Goal: Navigation & Orientation: Find specific page/section

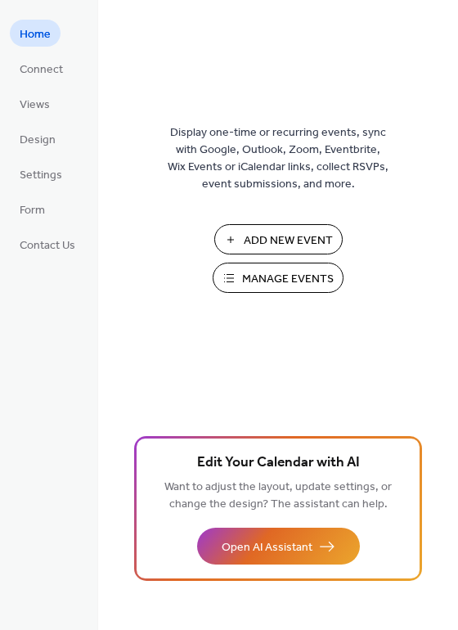
click at [43, 88] on ul "Home Connect Views Design Settings Form Contact Us" at bounding box center [47, 139] width 75 height 238
click at [43, 71] on span "Connect" at bounding box center [41, 69] width 43 height 17
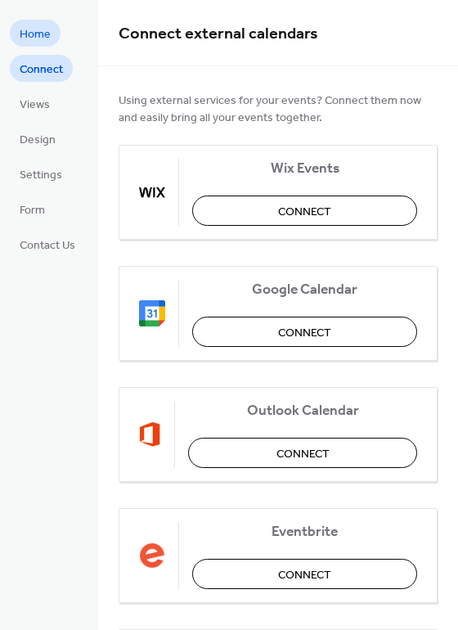
click at [43, 32] on span "Home" at bounding box center [35, 34] width 31 height 17
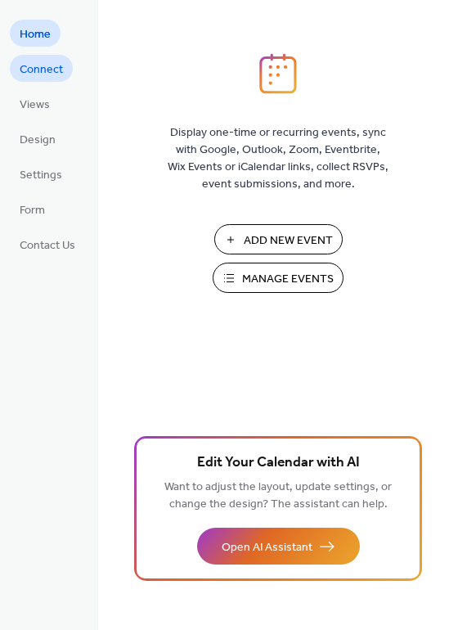
click at [59, 74] on span "Connect" at bounding box center [41, 69] width 43 height 17
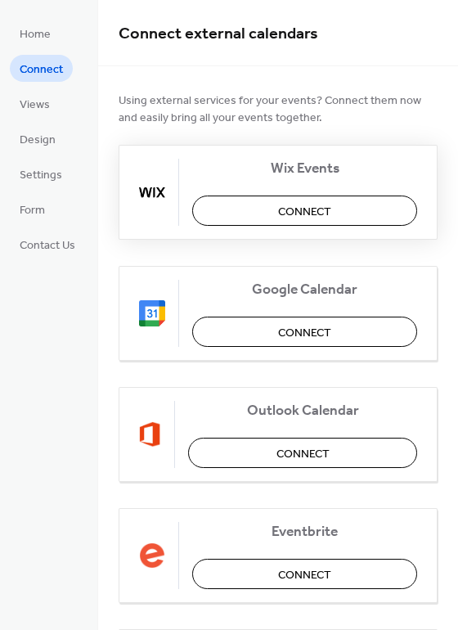
click at [248, 211] on button "Connect" at bounding box center [304, 211] width 225 height 30
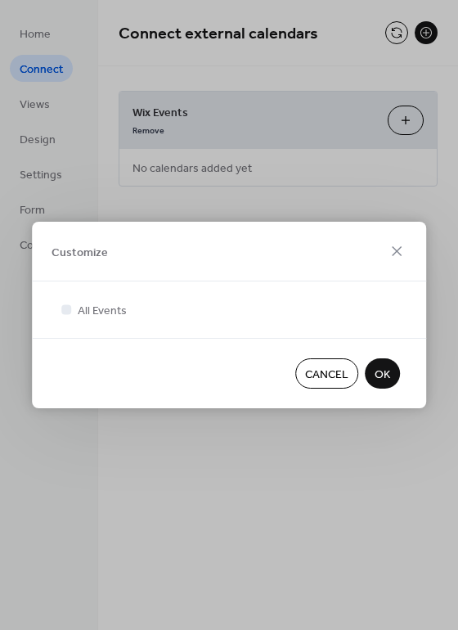
click at [375, 369] on span "OK" at bounding box center [383, 375] width 16 height 17
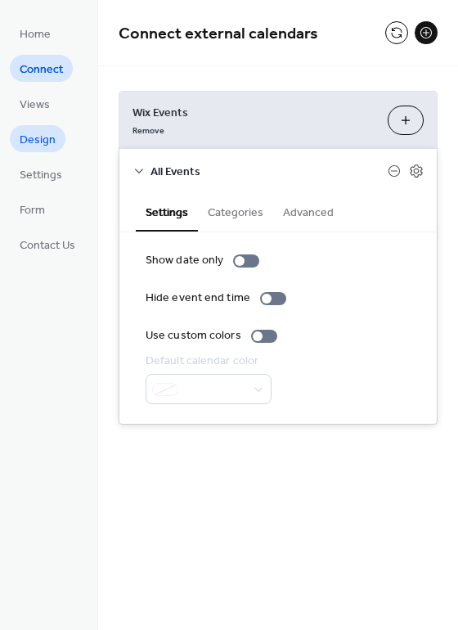
click at [38, 137] on span "Design" at bounding box center [38, 140] width 36 height 17
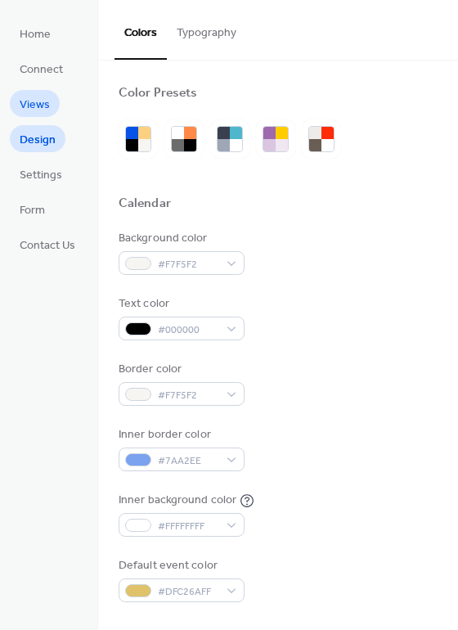
click at [38, 104] on span "Views" at bounding box center [35, 105] width 30 height 17
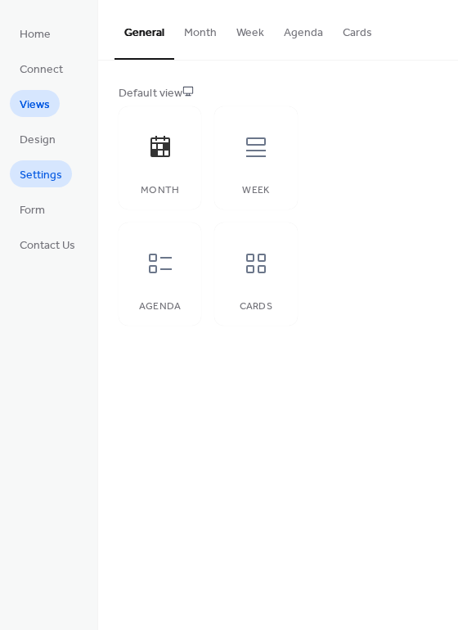
click at [45, 172] on span "Settings" at bounding box center [41, 175] width 43 height 17
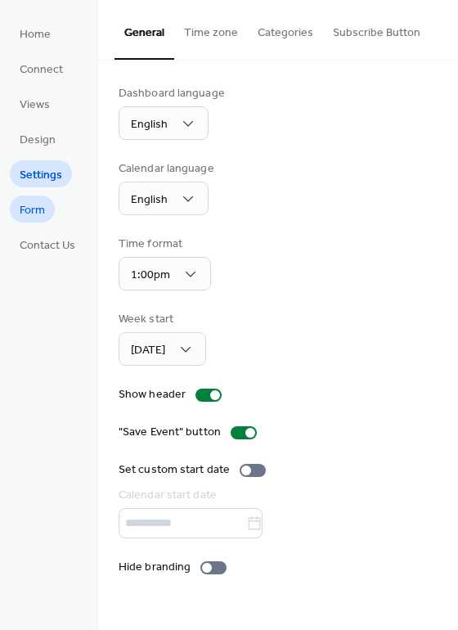
click at [39, 213] on span "Form" at bounding box center [32, 210] width 25 height 17
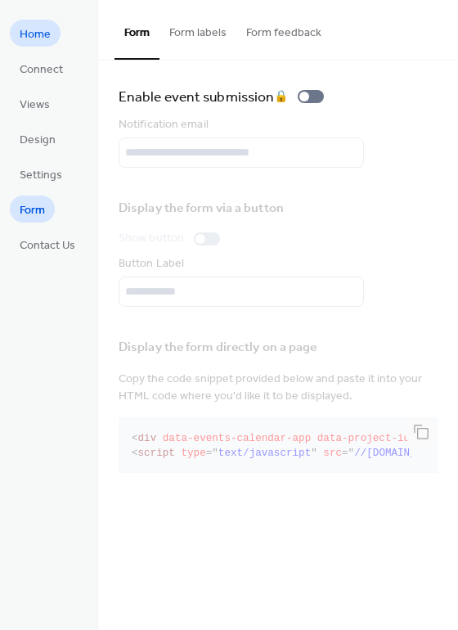
click at [40, 40] on span "Home" at bounding box center [35, 34] width 31 height 17
